Goal: Task Accomplishment & Management: Complete application form

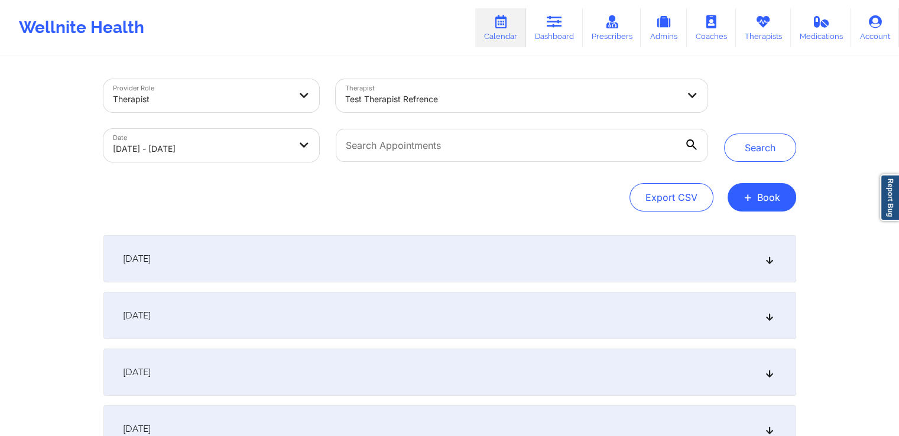
scroll to position [33, 0]
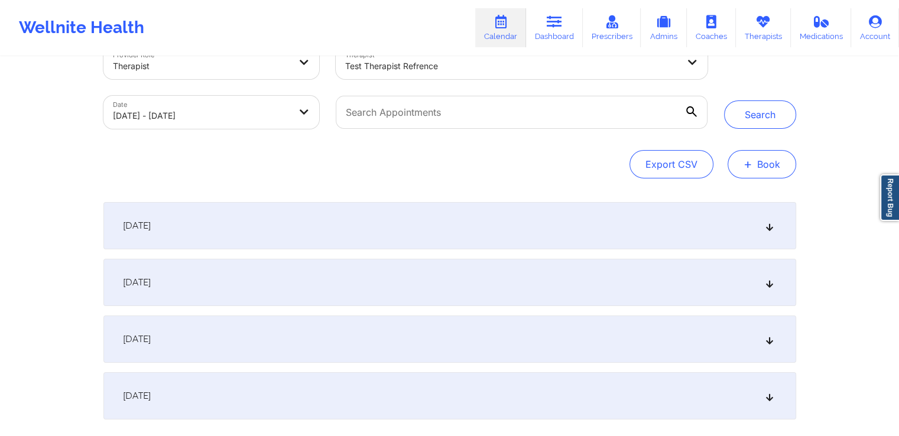
click at [769, 171] on button "+ Book" at bounding box center [762, 164] width 69 height 28
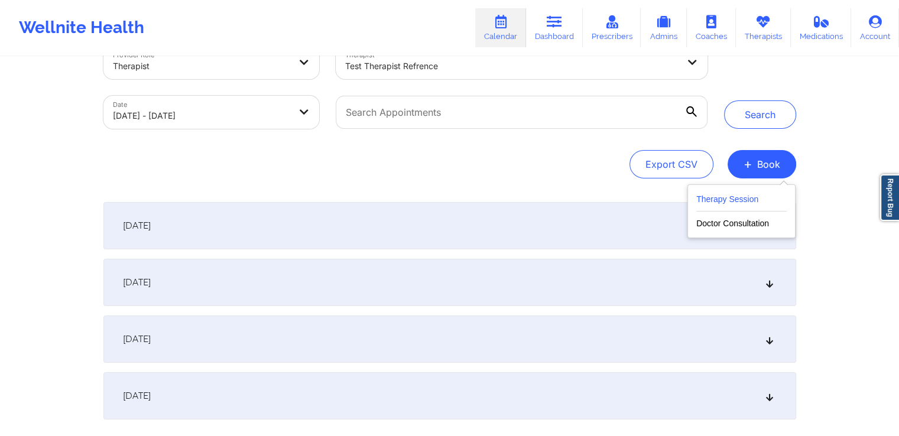
click at [717, 202] on button "Therapy Session" at bounding box center [741, 202] width 90 height 20
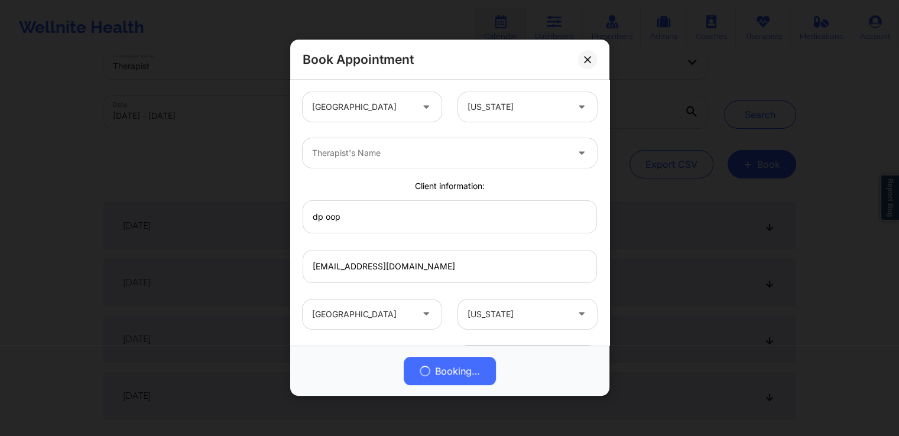
scroll to position [11, 0]
click at [383, 154] on div at bounding box center [428, 154] width 232 height 14
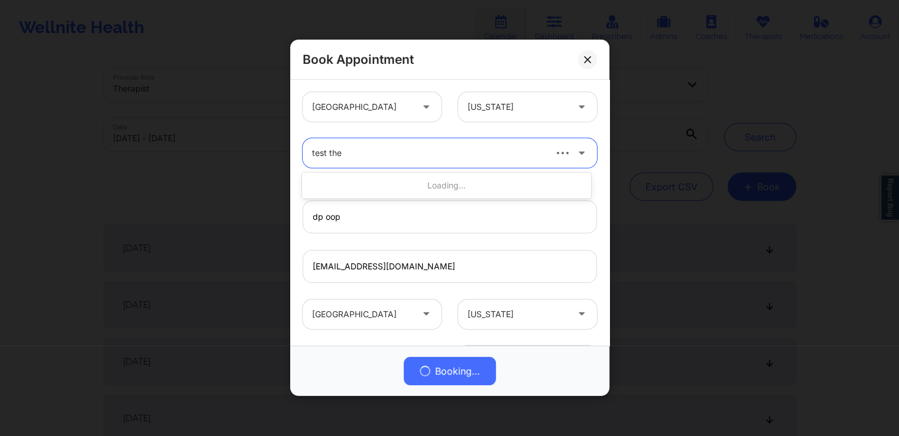
type input "test ther"
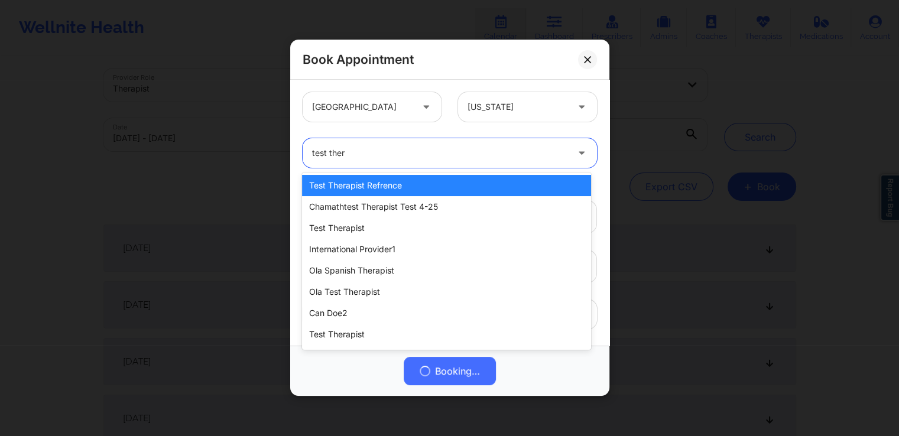
click at [365, 186] on div "test therapist refrence" at bounding box center [446, 185] width 288 height 21
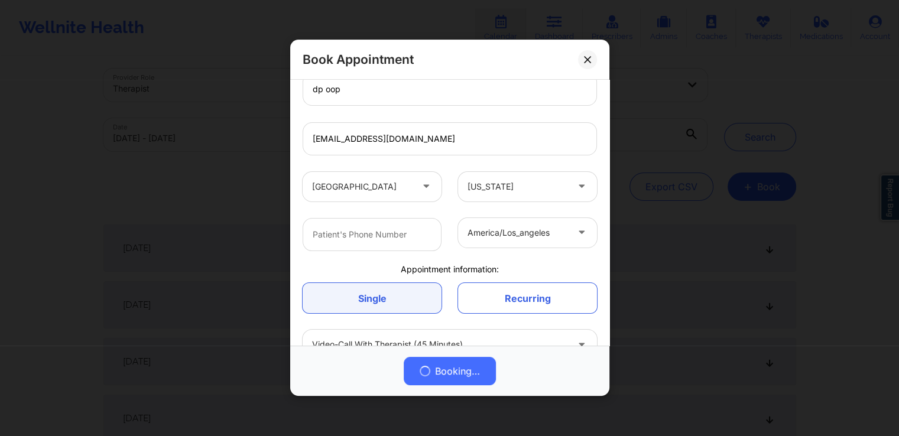
scroll to position [174, 0]
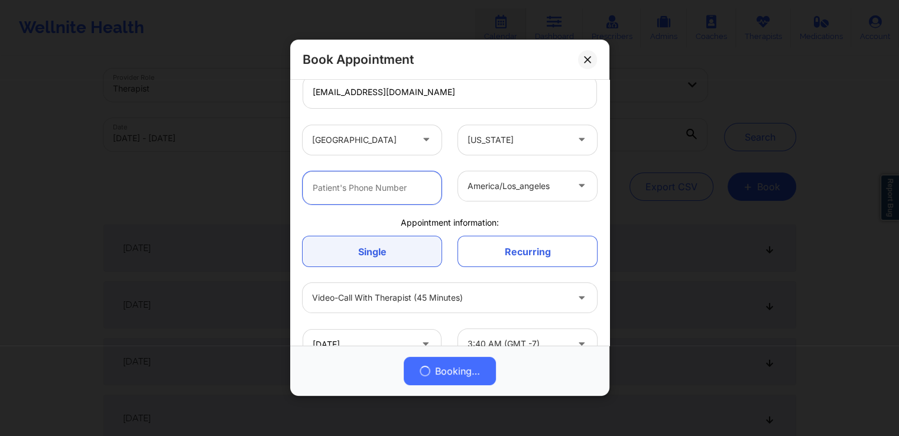
click at [405, 197] on input "text" at bounding box center [372, 187] width 139 height 33
type input "1234"
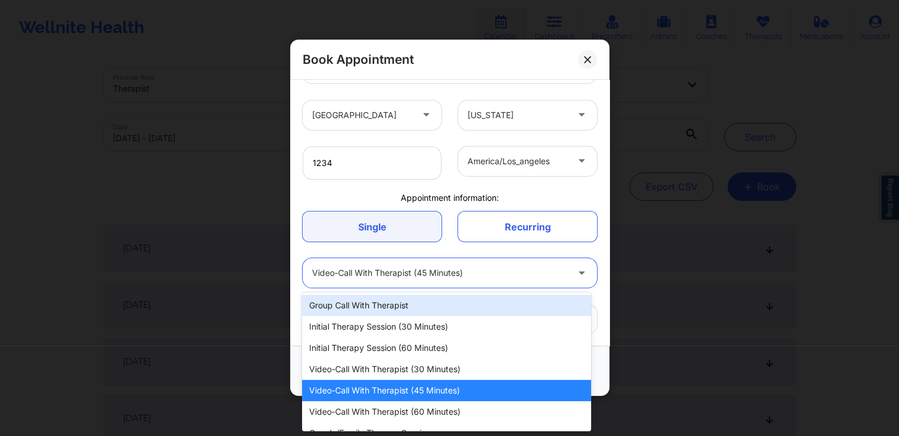
click at [464, 275] on div at bounding box center [439, 274] width 255 height 14
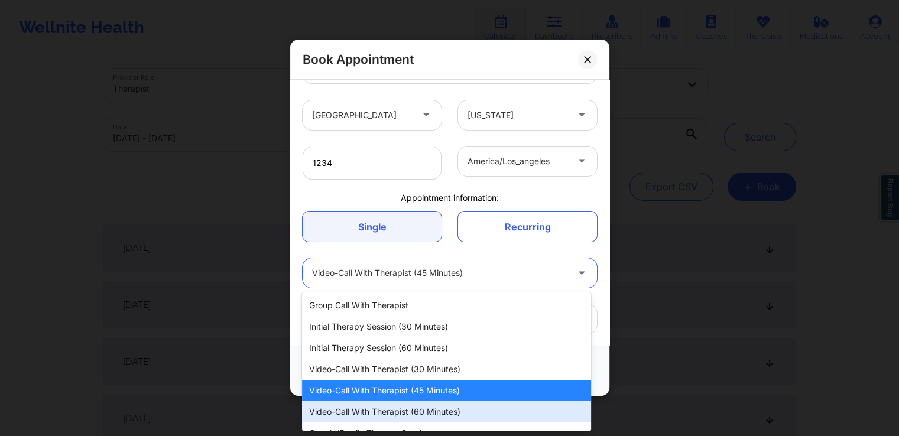
click at [388, 410] on div "Video-Call with Therapist (60 minutes)" at bounding box center [446, 411] width 288 height 21
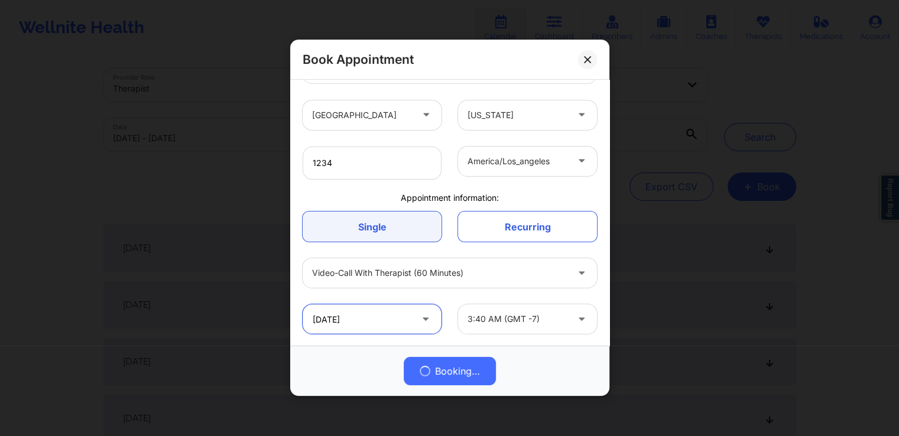
click at [405, 327] on input "09/19/2025" at bounding box center [372, 319] width 139 height 30
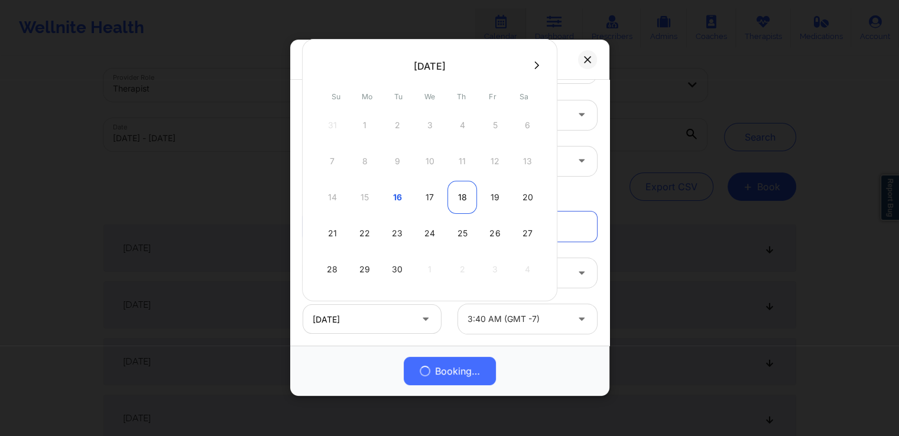
click at [463, 196] on div "18" at bounding box center [462, 197] width 30 height 33
type input "09/18/2025"
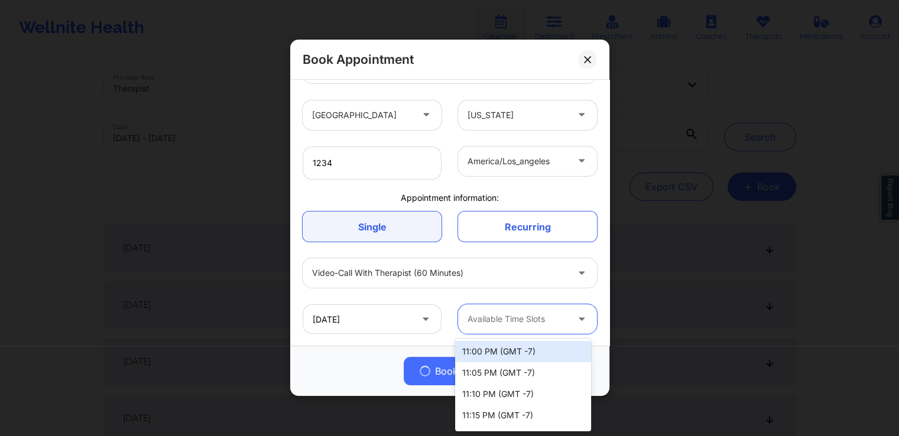
click at [499, 320] on div at bounding box center [517, 320] width 100 height 14
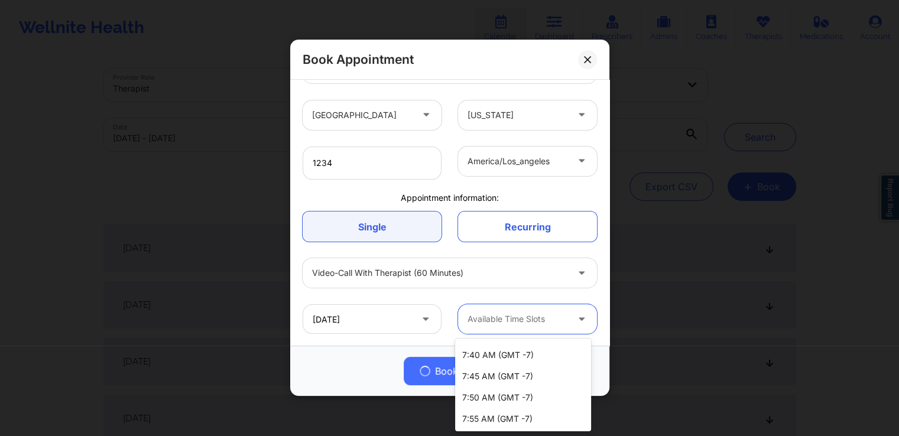
scroll to position [1869, 0]
click at [485, 398] on div "7:55 AM (GMT -7)" at bounding box center [523, 397] width 136 height 21
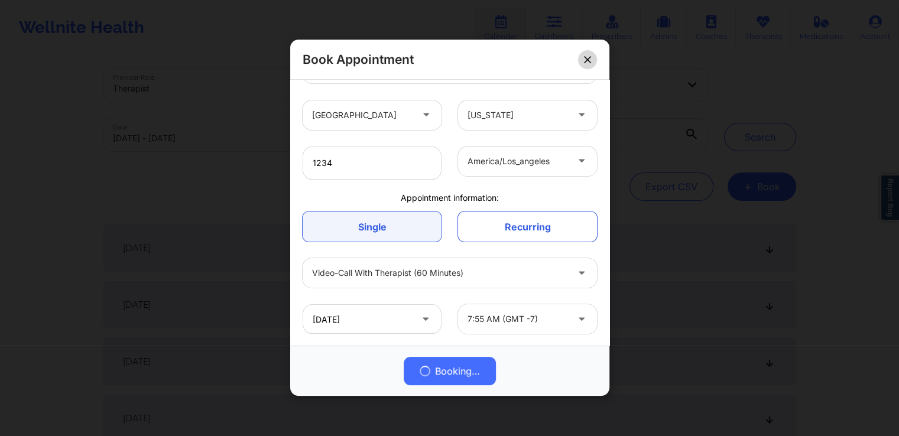
click at [584, 56] on icon at bounding box center [587, 59] width 7 height 7
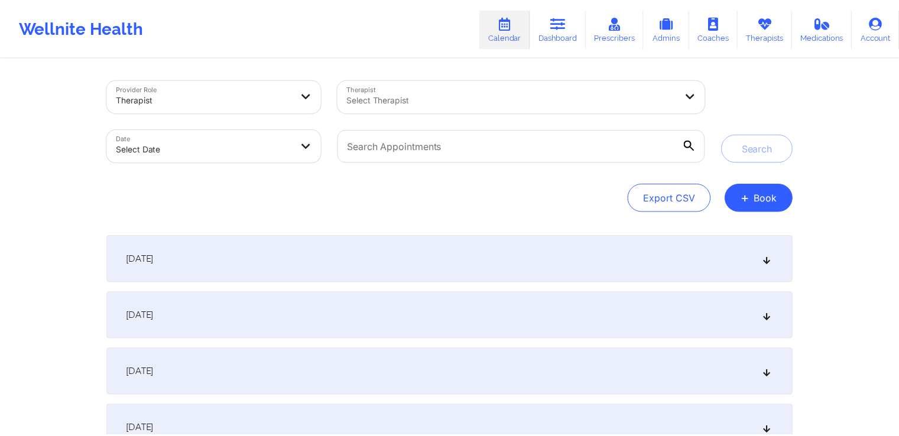
scroll to position [11, 0]
